Goal: Information Seeking & Learning: Learn about a topic

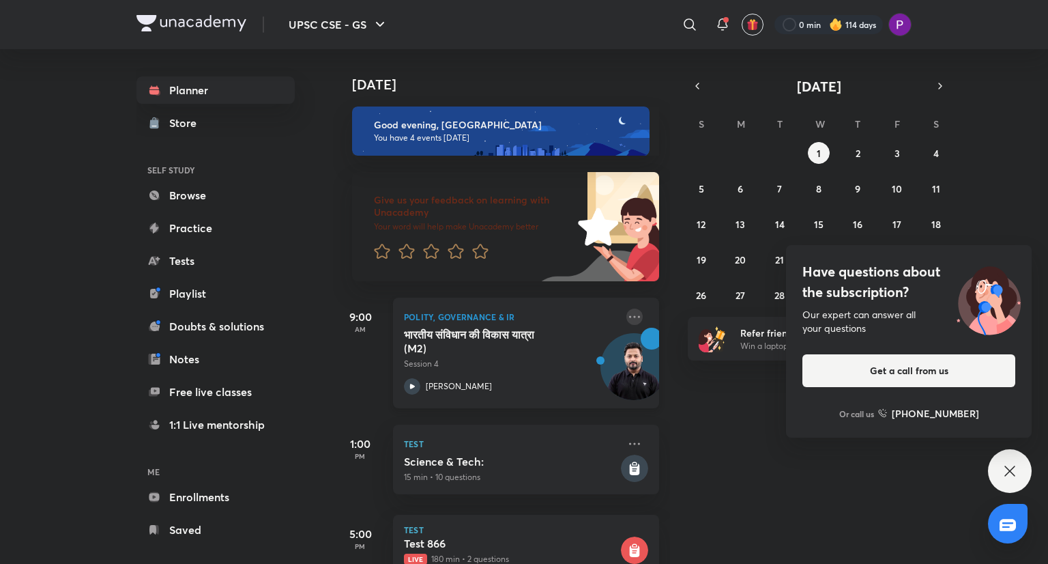
click at [627, 317] on icon at bounding box center [635, 317] width 16 height 16
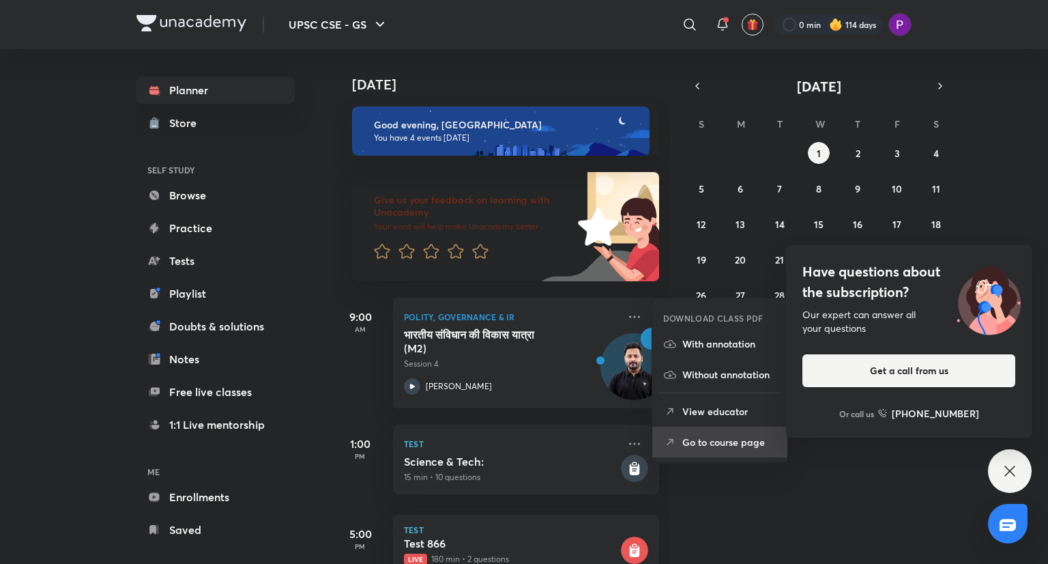
click at [721, 442] on p "Go to course page" at bounding box center [730, 442] width 94 height 14
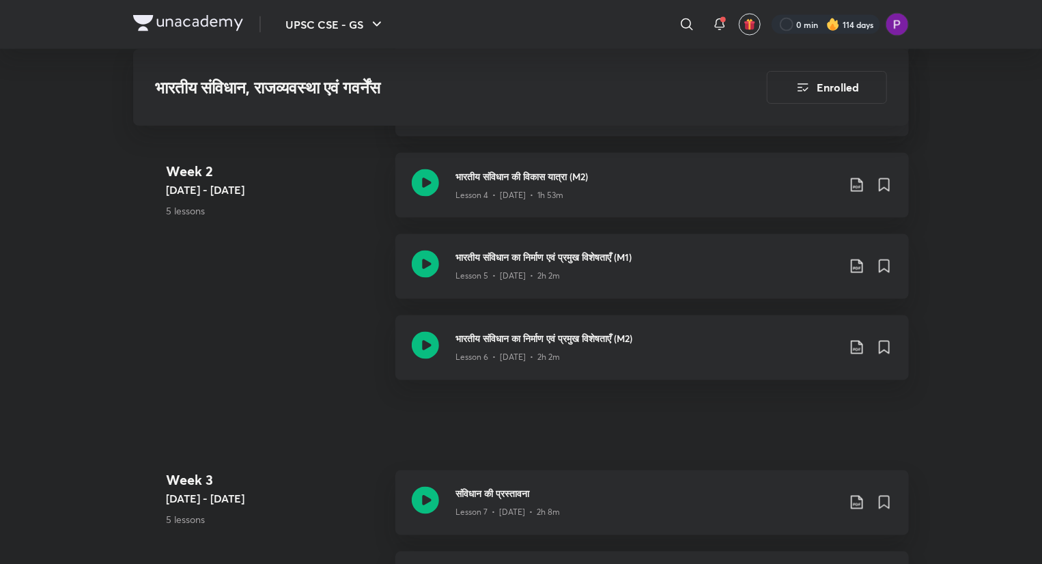
scroll to position [979, 0]
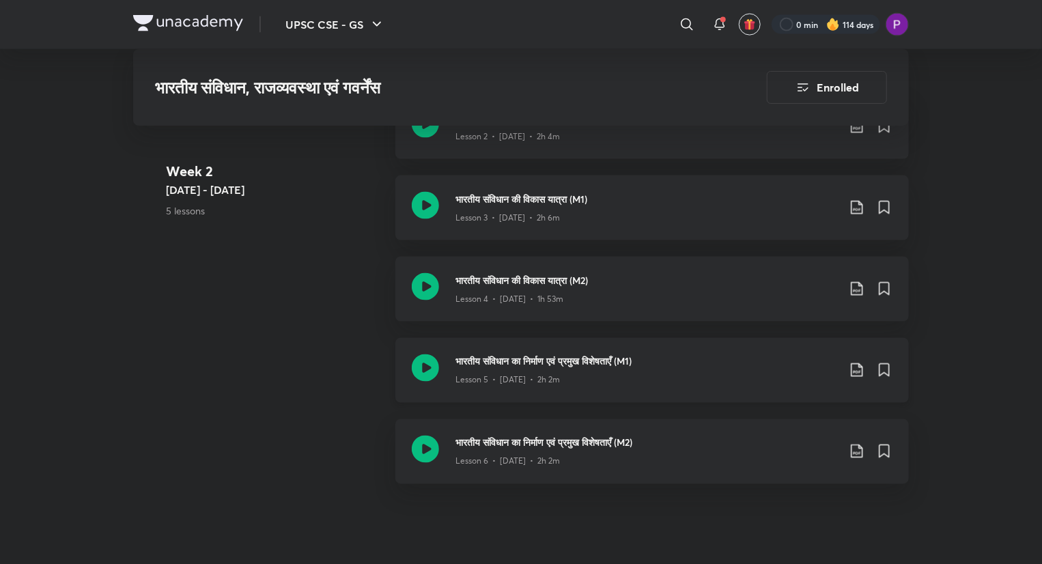
click at [686, 377] on div "Lesson 5 • [DATE] • 2h 2m" at bounding box center [646, 378] width 382 height 18
